Goal: Transaction & Acquisition: Purchase product/service

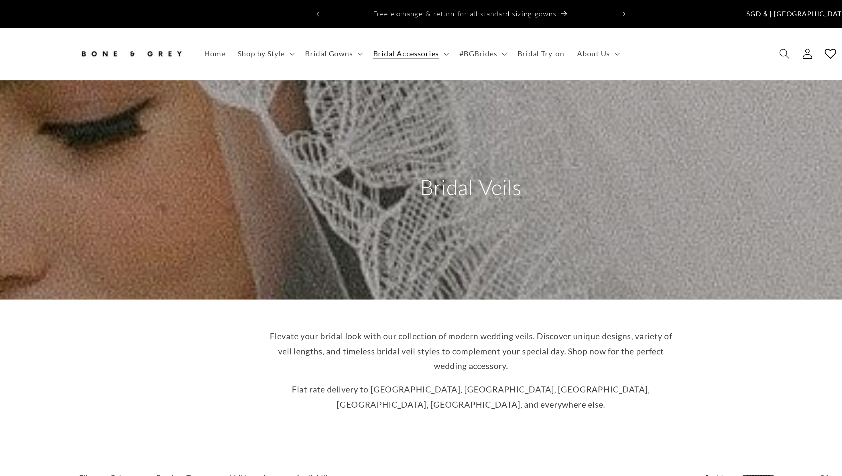
click at [240, 24] on img at bounding box center [234, 29] width 57 height 13
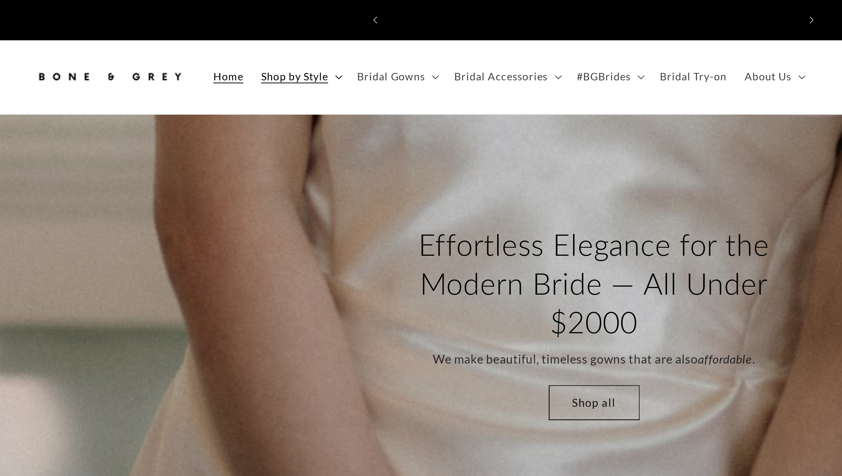
scroll to position [0, 157]
click at [352, 27] on span "Bridal Gowns" at bounding box center [343, 29] width 26 height 5
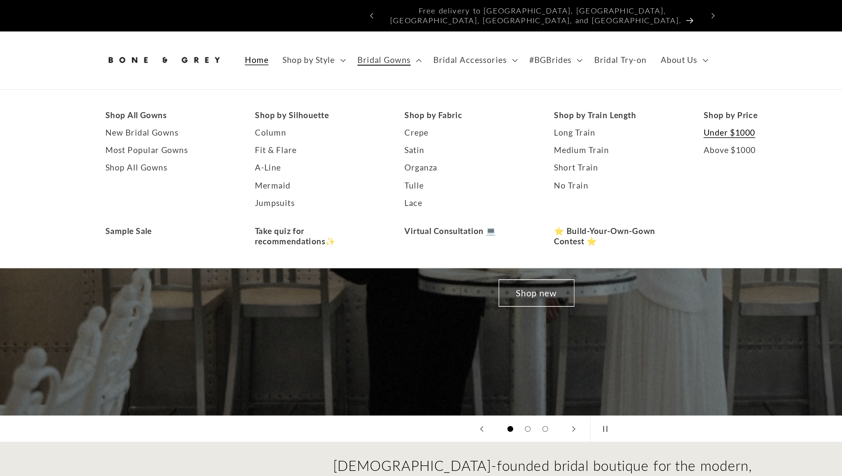
scroll to position [0, 0]
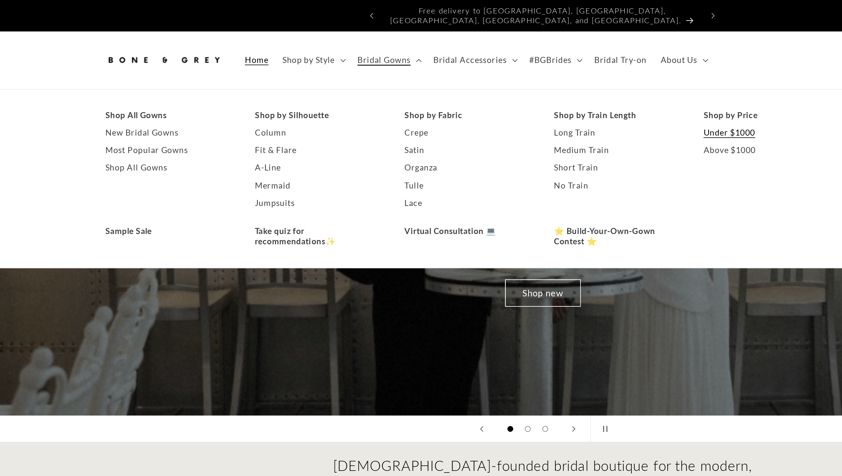
click at [515, 62] on link "Under $1000" at bounding box center [531, 65] width 62 height 9
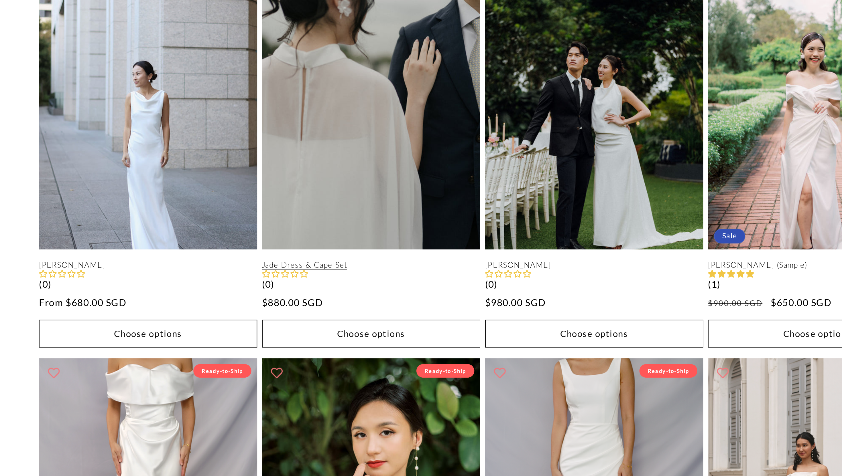
scroll to position [0, 157]
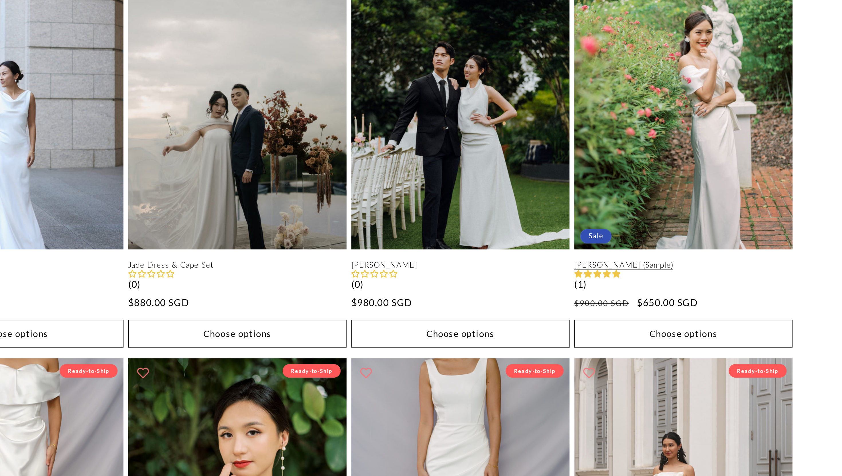
click at [550, 372] on link "[PERSON_NAME] (Sample)" at bounding box center [583, 374] width 106 height 5
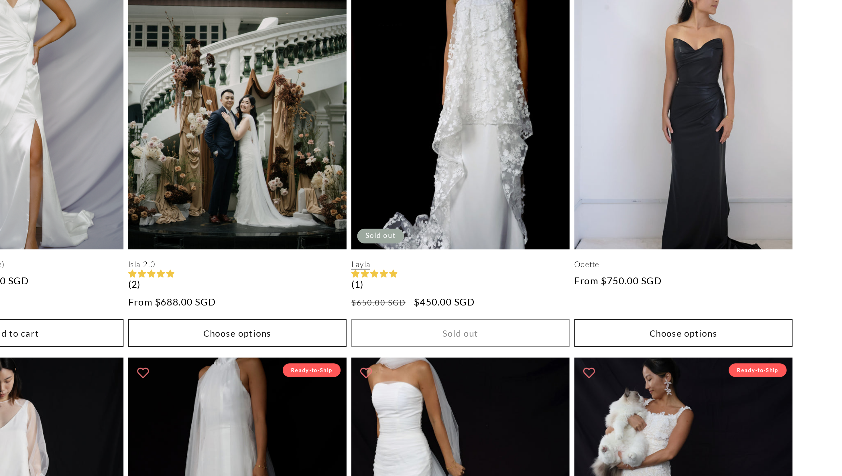
scroll to position [825, 0]
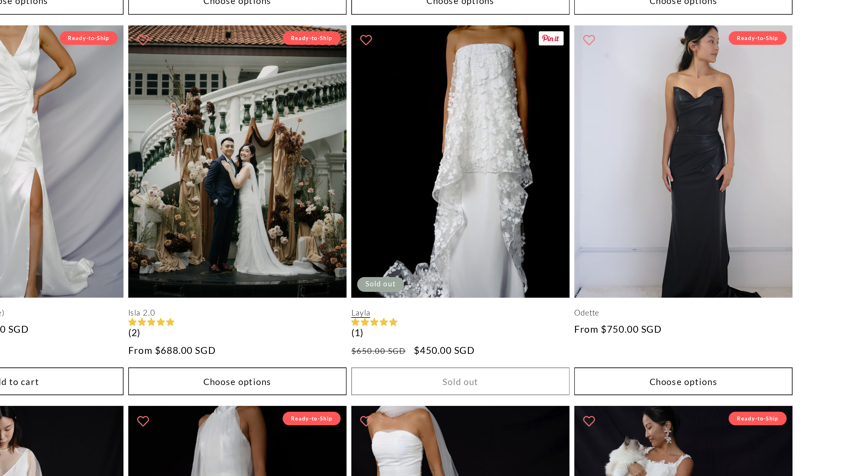
click at [427, 372] on link "Layla" at bounding box center [475, 374] width 106 height 5
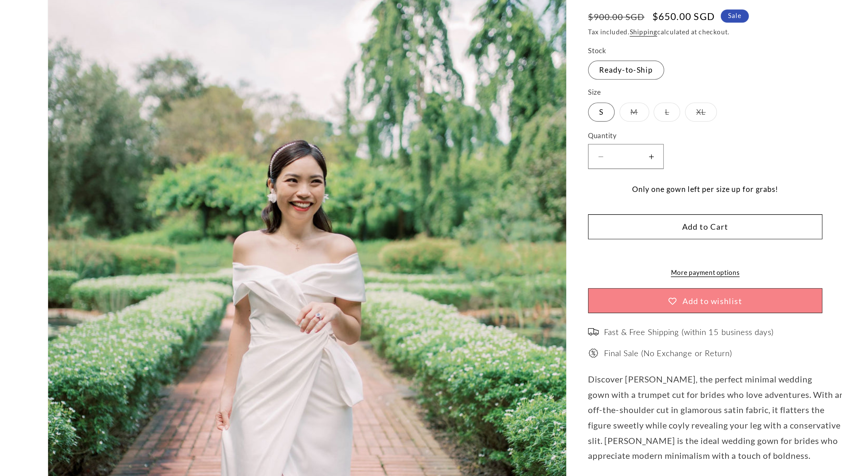
click at [536, 142] on label "L Variant sold out or unavailable" at bounding box center [539, 145] width 14 height 10
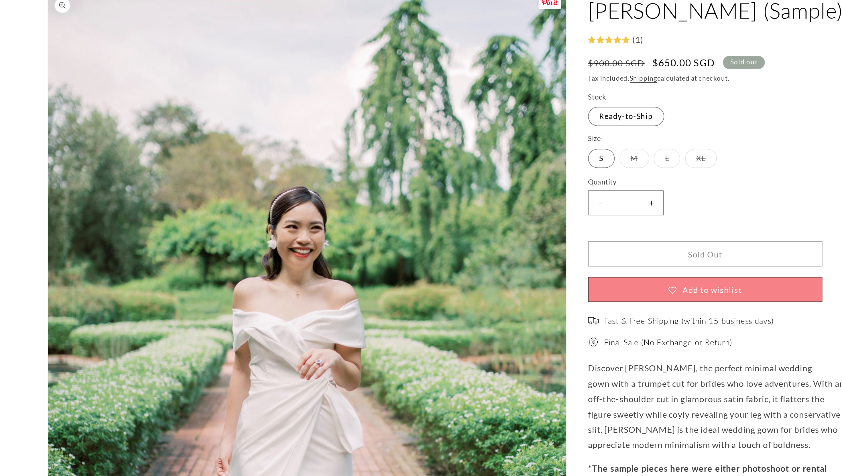
scroll to position [0, 157]
click at [527, 140] on label "M Variant sold out or unavailable" at bounding box center [522, 145] width 16 height 10
click at [503, 141] on label "S Variant sold out or unavailable" at bounding box center [504, 145] width 14 height 10
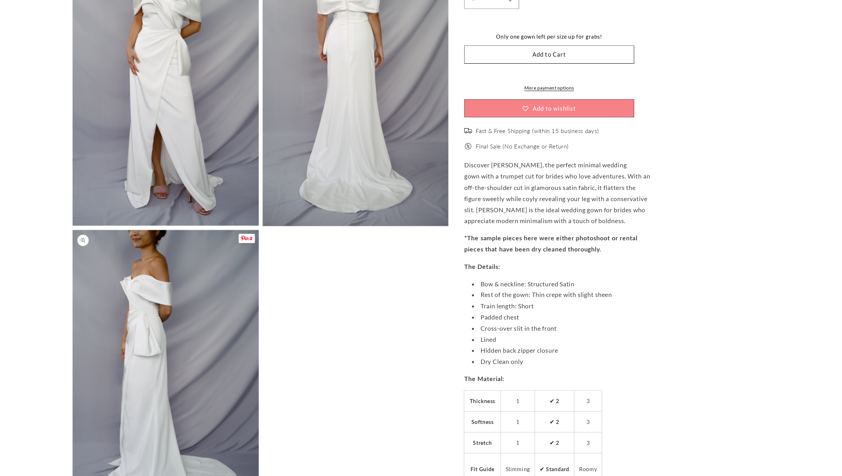
scroll to position [1022, 0]
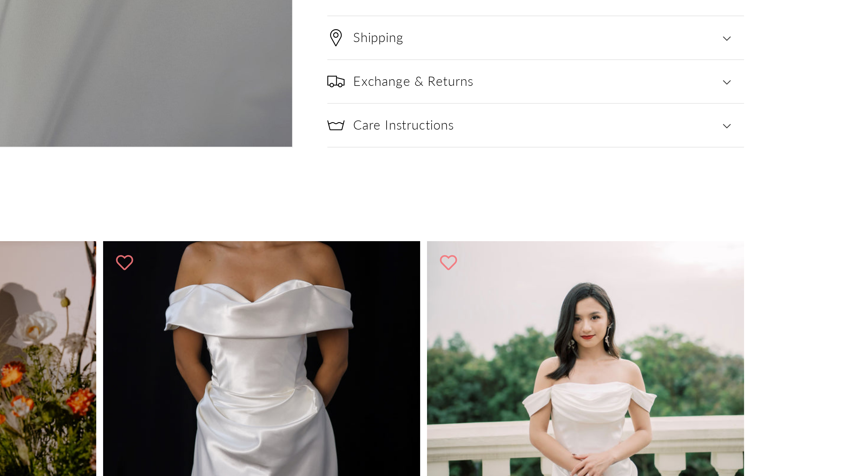
scroll to position [0, 315]
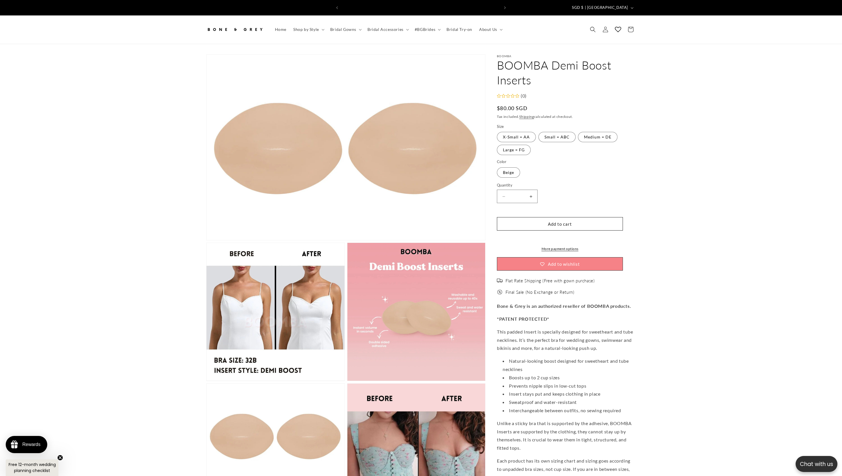
scroll to position [0, 157]
